Goal: Task Accomplishment & Management: Manage account settings

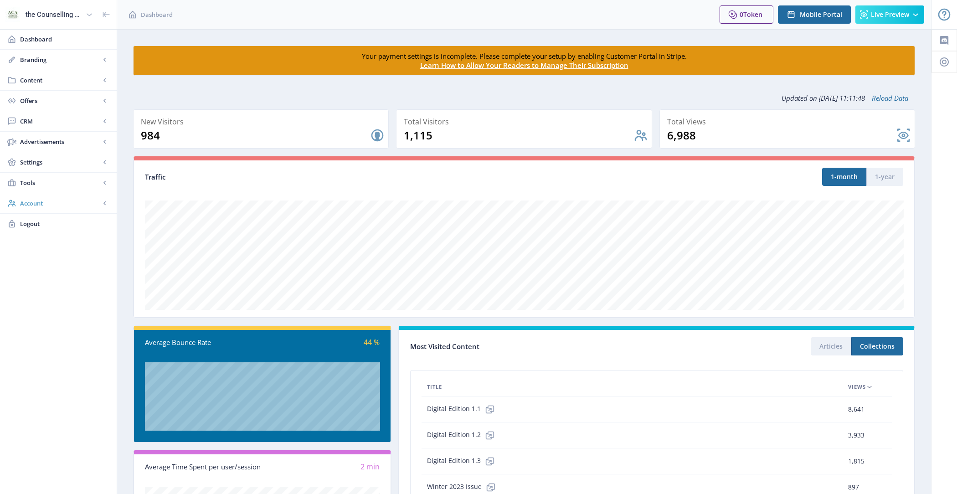
click at [61, 202] on span "Account" at bounding box center [60, 203] width 80 height 9
click at [45, 222] on span "Profile" at bounding box center [68, 223] width 78 height 9
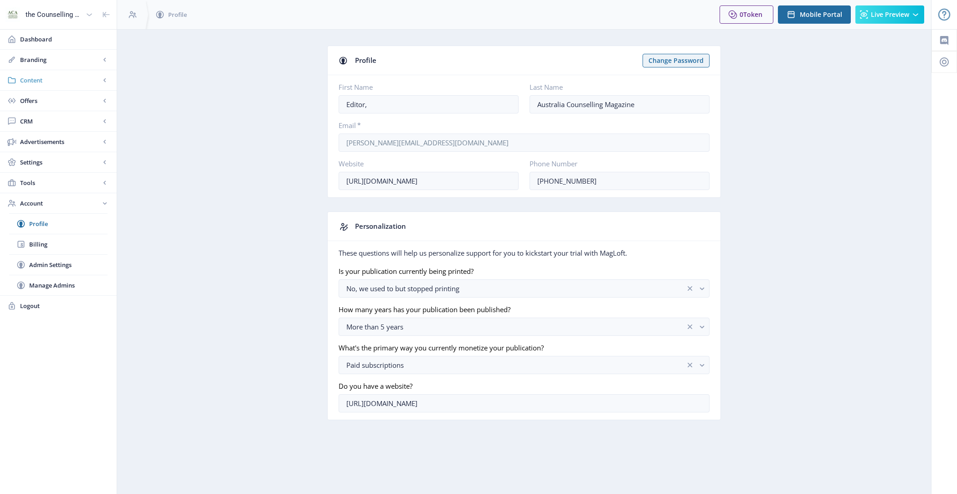
click at [44, 79] on span "Content" at bounding box center [60, 80] width 80 height 9
click at [69, 119] on span "Collections" at bounding box center [68, 121] width 78 height 9
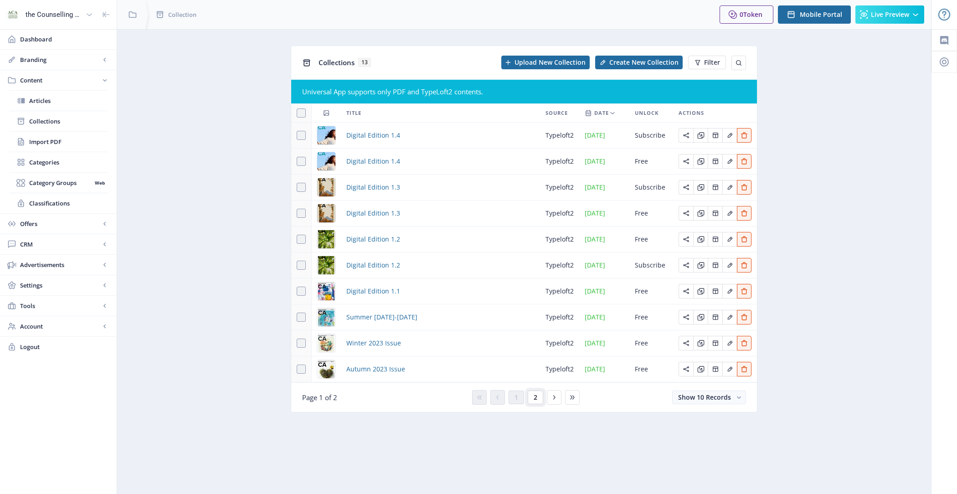
click at [536, 404] on button "2" at bounding box center [535, 398] width 15 height 14
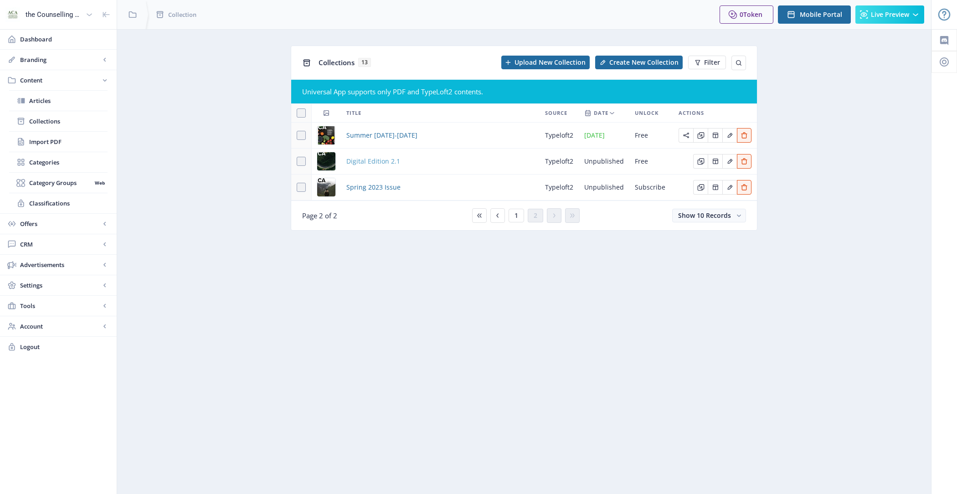
click at [381, 165] on span "Digital Edition 2.1" at bounding box center [373, 161] width 54 height 11
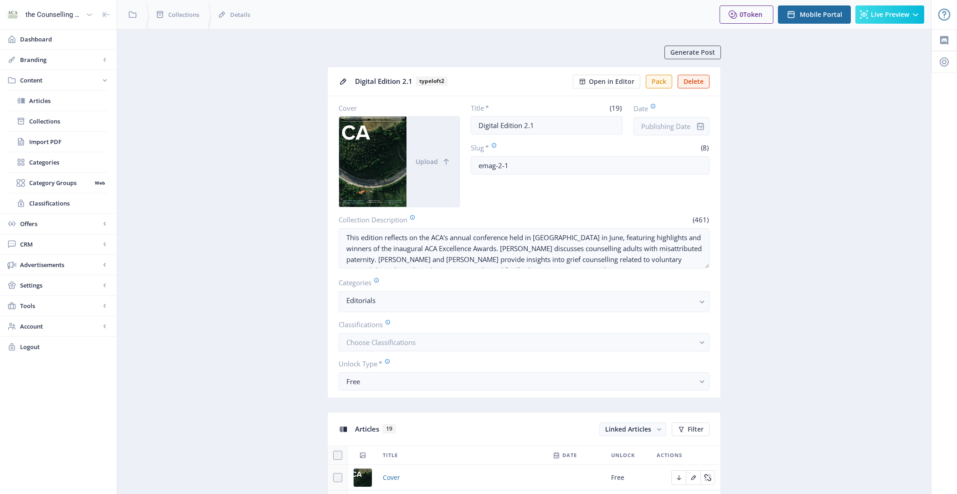
click at [693, 127] on div at bounding box center [700, 126] width 18 height 18
click at [661, 125] on input "Date" at bounding box center [672, 126] width 76 height 18
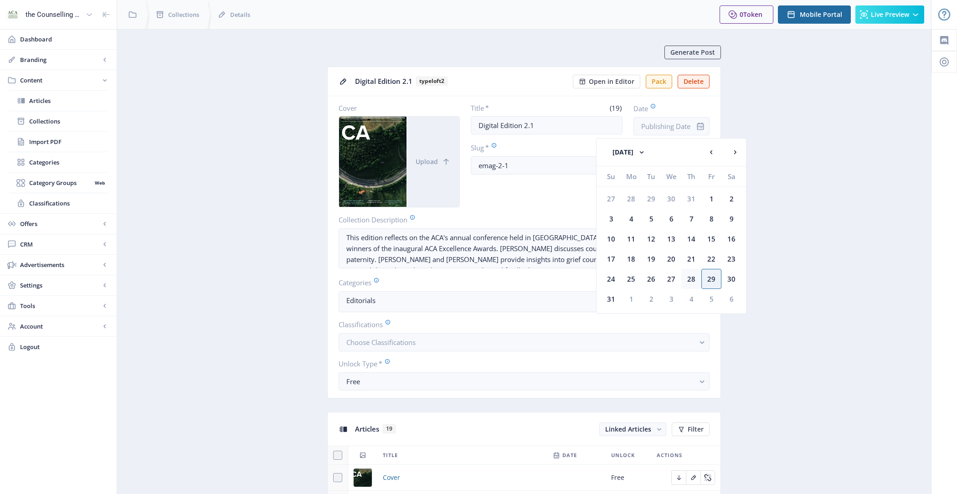
click at [696, 274] on div "28" at bounding box center [691, 279] width 20 height 20
type input "[DATE]"
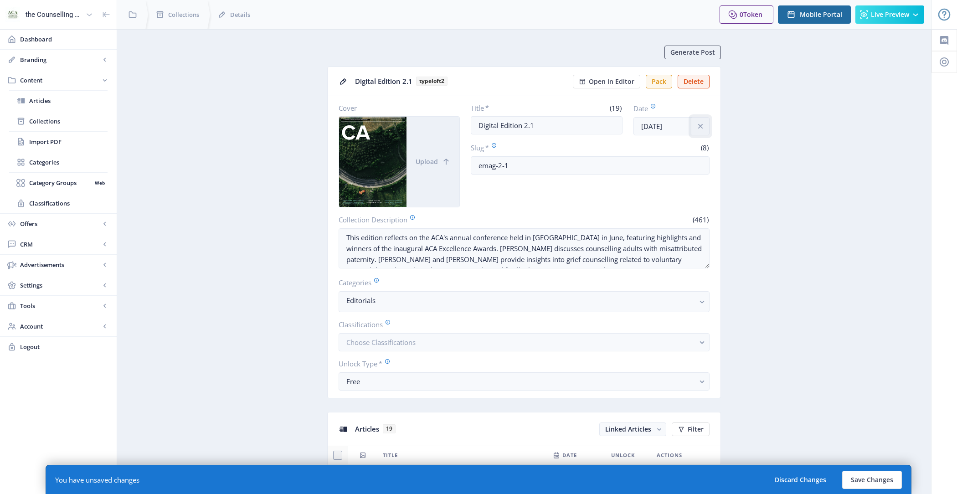
click at [699, 123] on icon "info" at bounding box center [700, 126] width 9 height 9
click at [786, 475] on button "Discard Changes" at bounding box center [800, 480] width 69 height 18
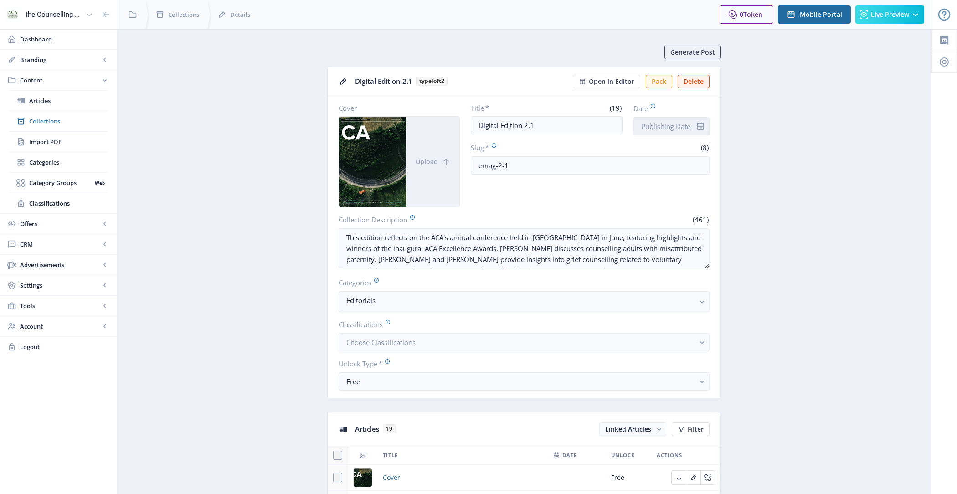
click at [682, 126] on input "Date" at bounding box center [672, 126] width 76 height 18
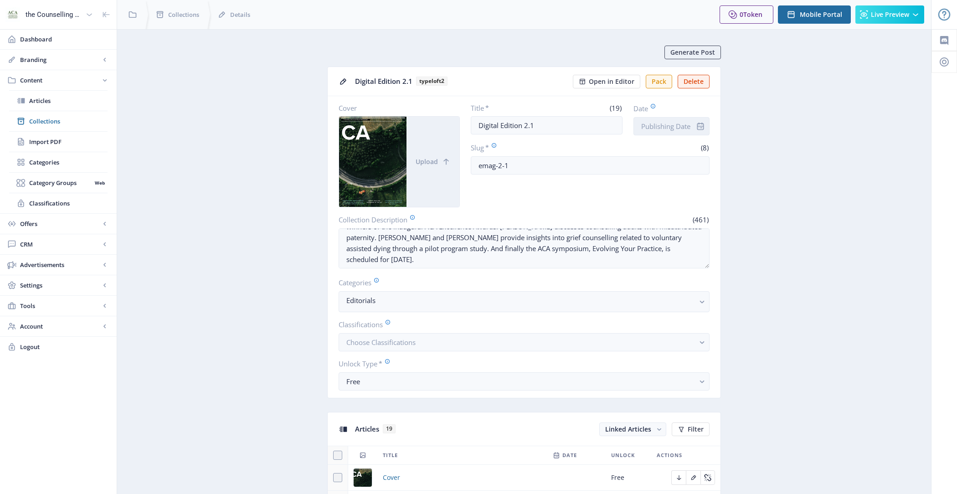
click at [669, 129] on input "Date" at bounding box center [672, 126] width 76 height 18
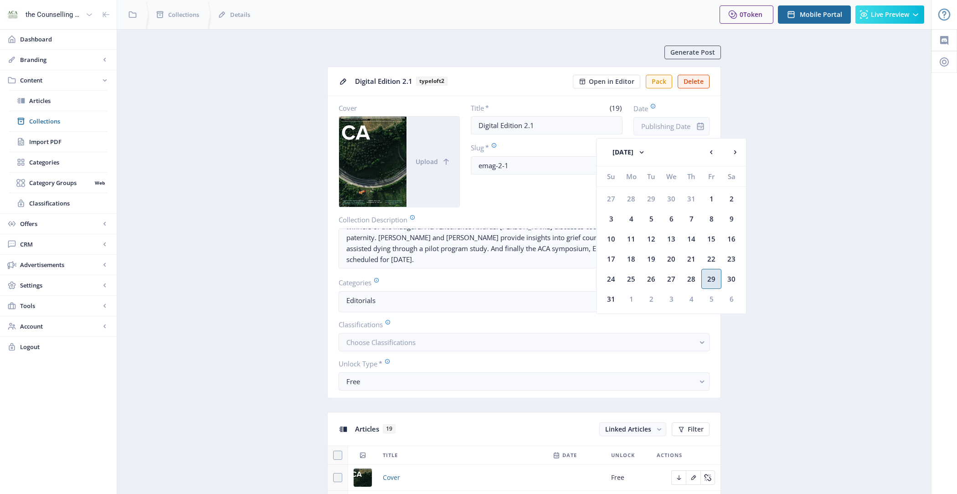
click at [716, 279] on div "29" at bounding box center [711, 279] width 20 height 20
type input "[DATE]"
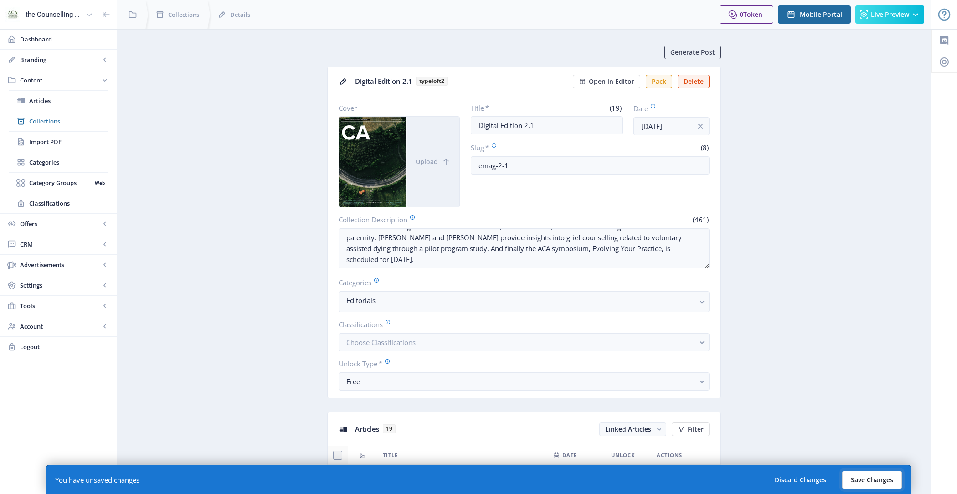
click at [891, 480] on button "Save Changes" at bounding box center [872, 480] width 60 height 18
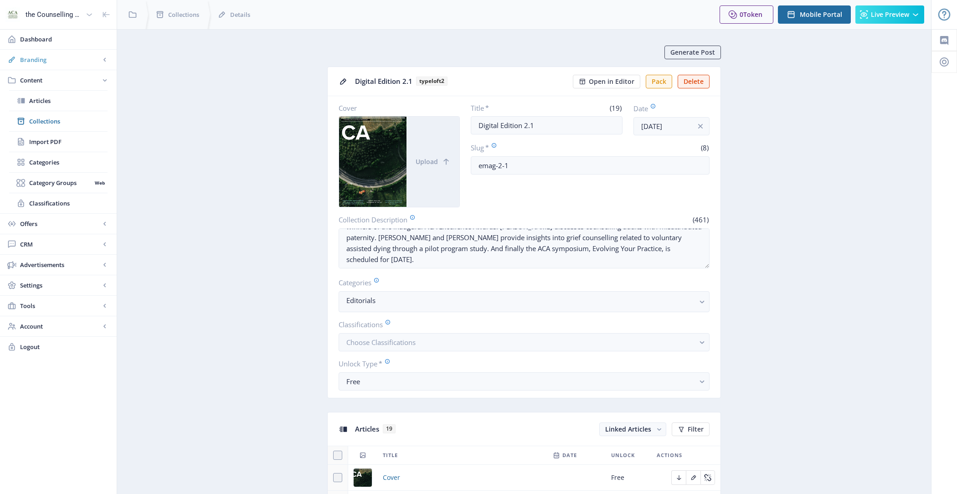
click at [74, 62] on span "Branding" at bounding box center [60, 59] width 80 height 9
click at [62, 103] on span "Appearance" at bounding box center [68, 100] width 78 height 9
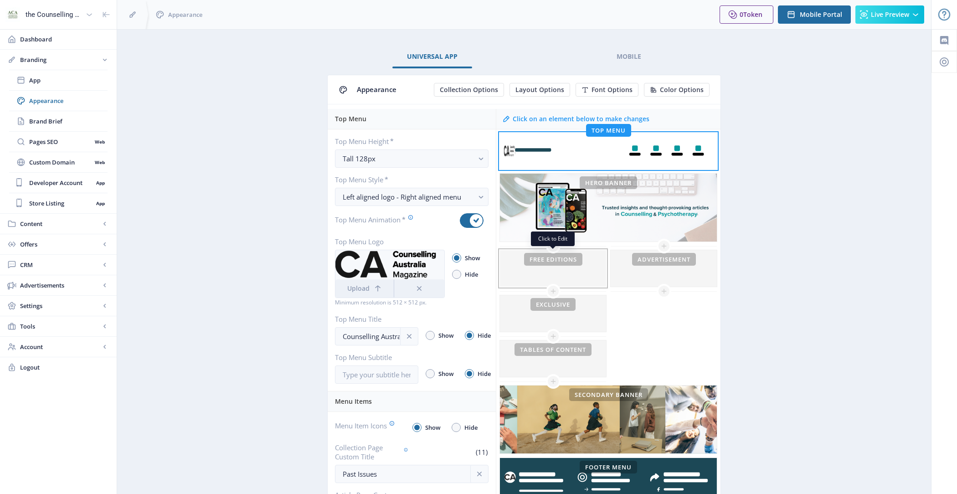
click at [547, 264] on div at bounding box center [553, 268] width 106 height 36
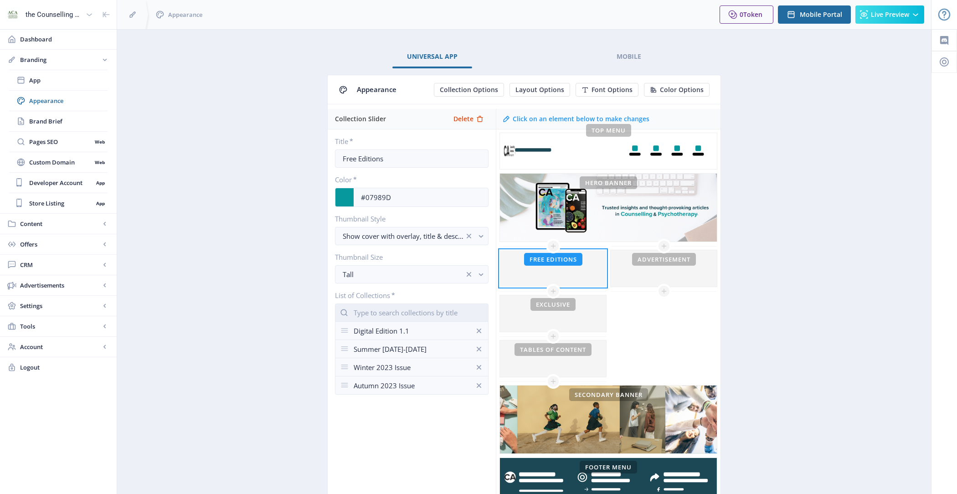
click at [397, 313] on input "text" at bounding box center [412, 313] width 154 height 18
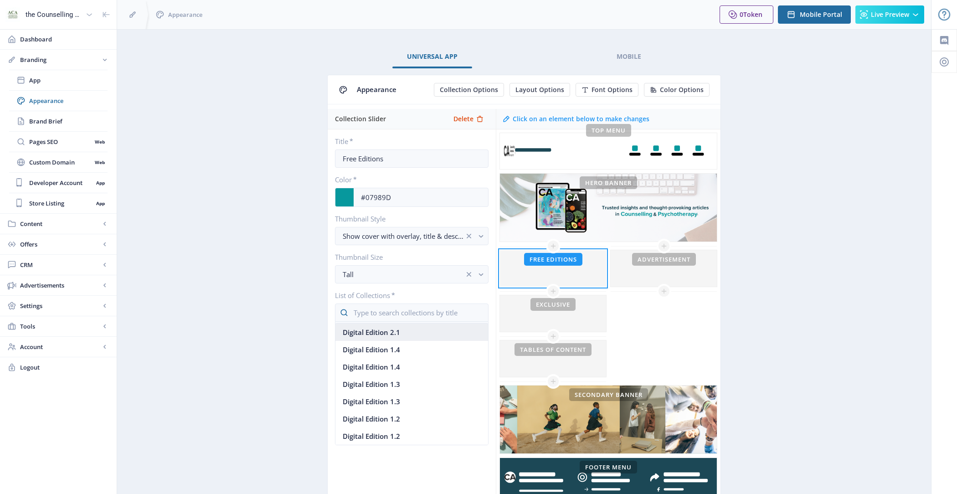
click at [396, 329] on nb-option "Digital Edition 2.1" at bounding box center [411, 332] width 153 height 17
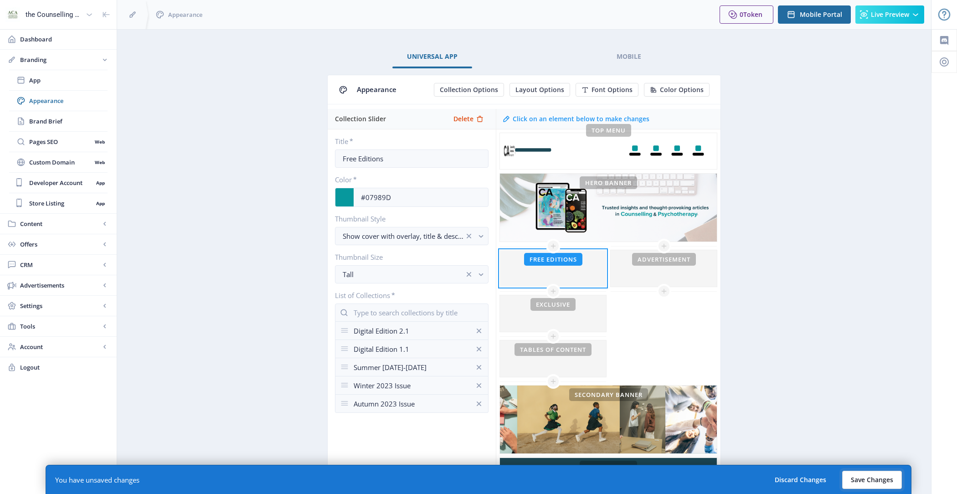
click at [895, 477] on button "Save Changes" at bounding box center [872, 480] width 60 height 18
